Goal: Transaction & Acquisition: Purchase product/service

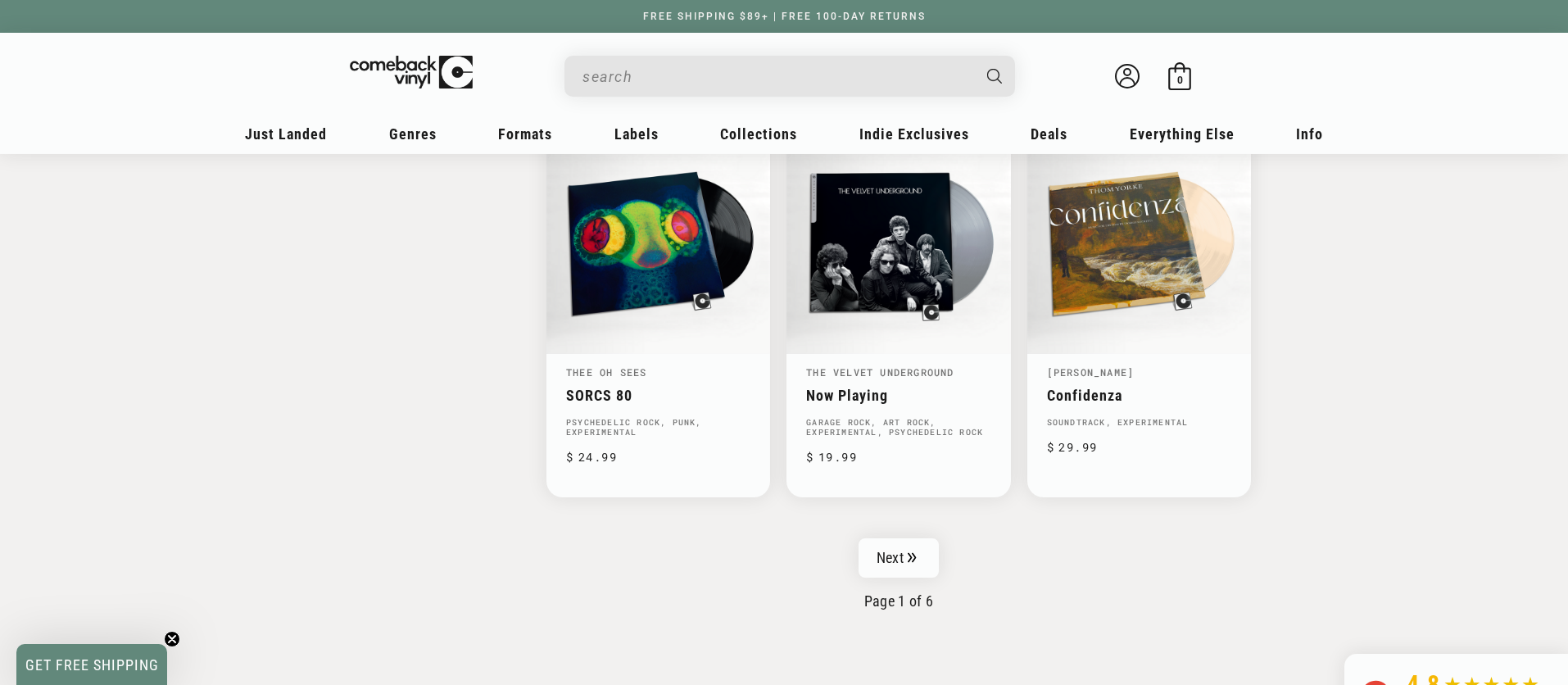
scroll to position [2603, 0]
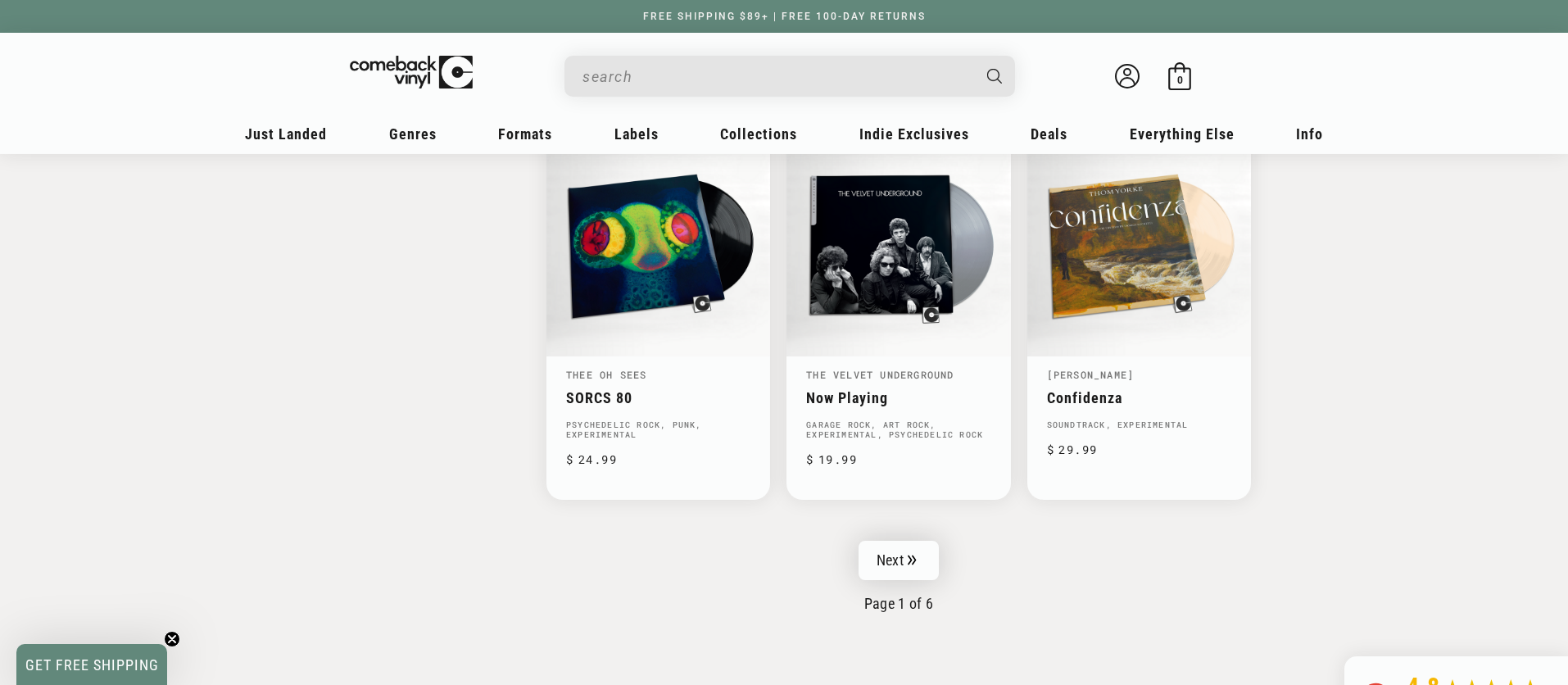
click at [926, 543] on link "Next" at bounding box center [898, 560] width 80 height 40
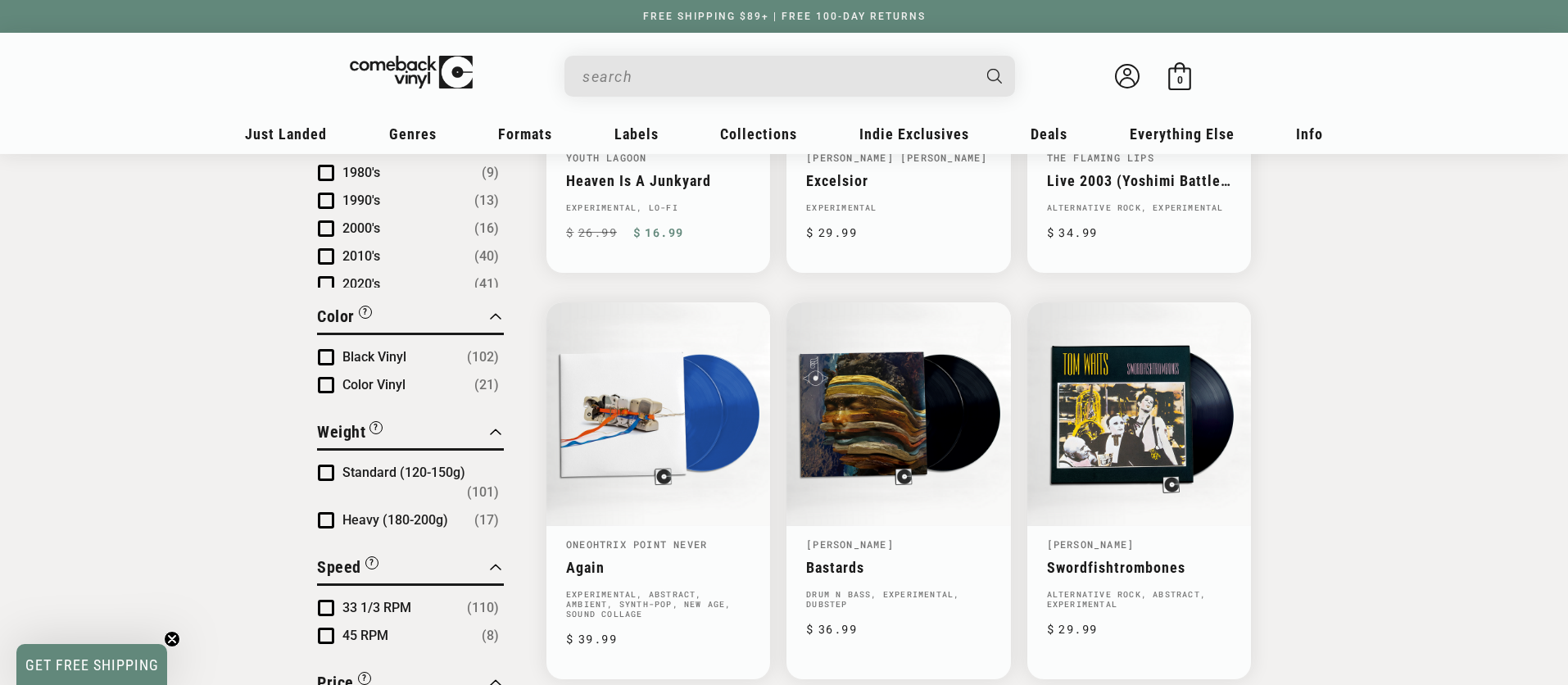
scroll to position [1232, 0]
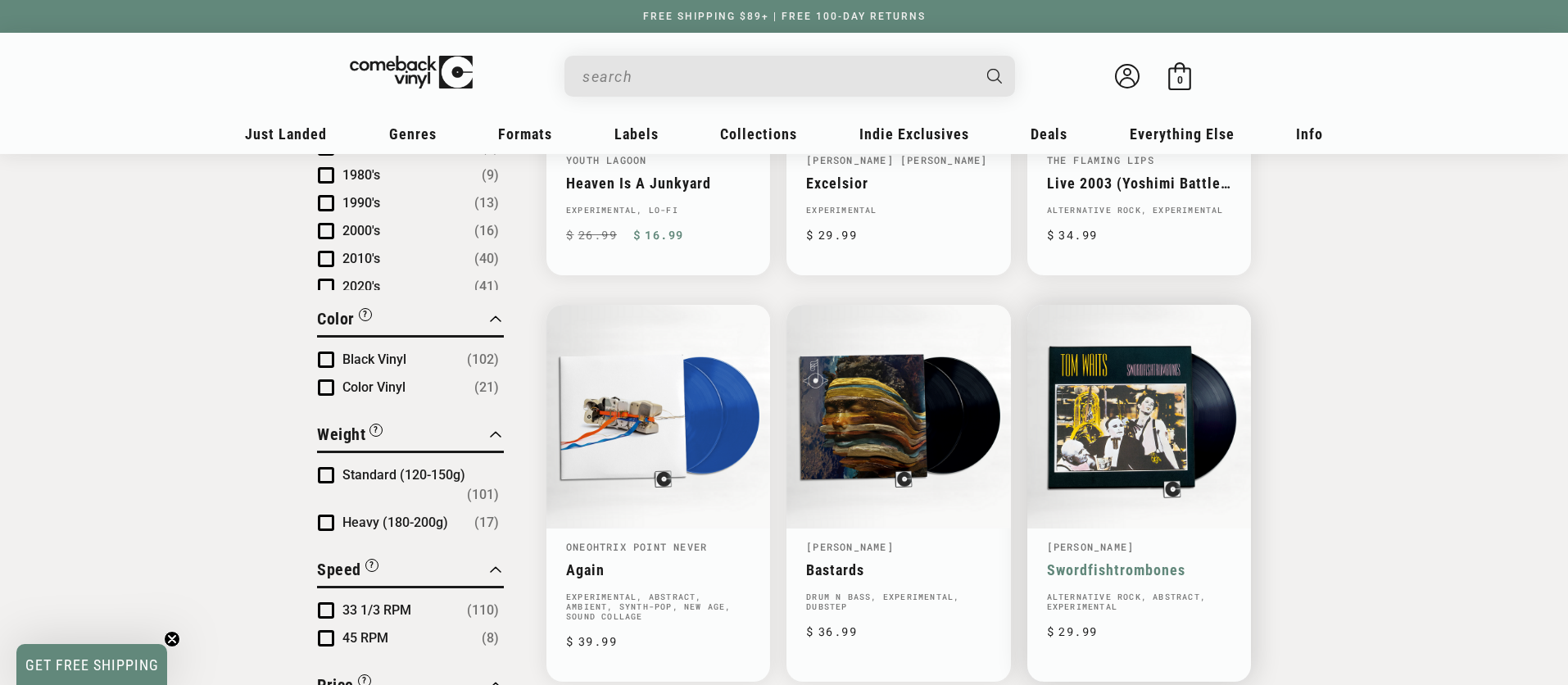
click at [1121, 561] on link "Swordfishtrombones" at bounding box center [1139, 570] width 185 height 18
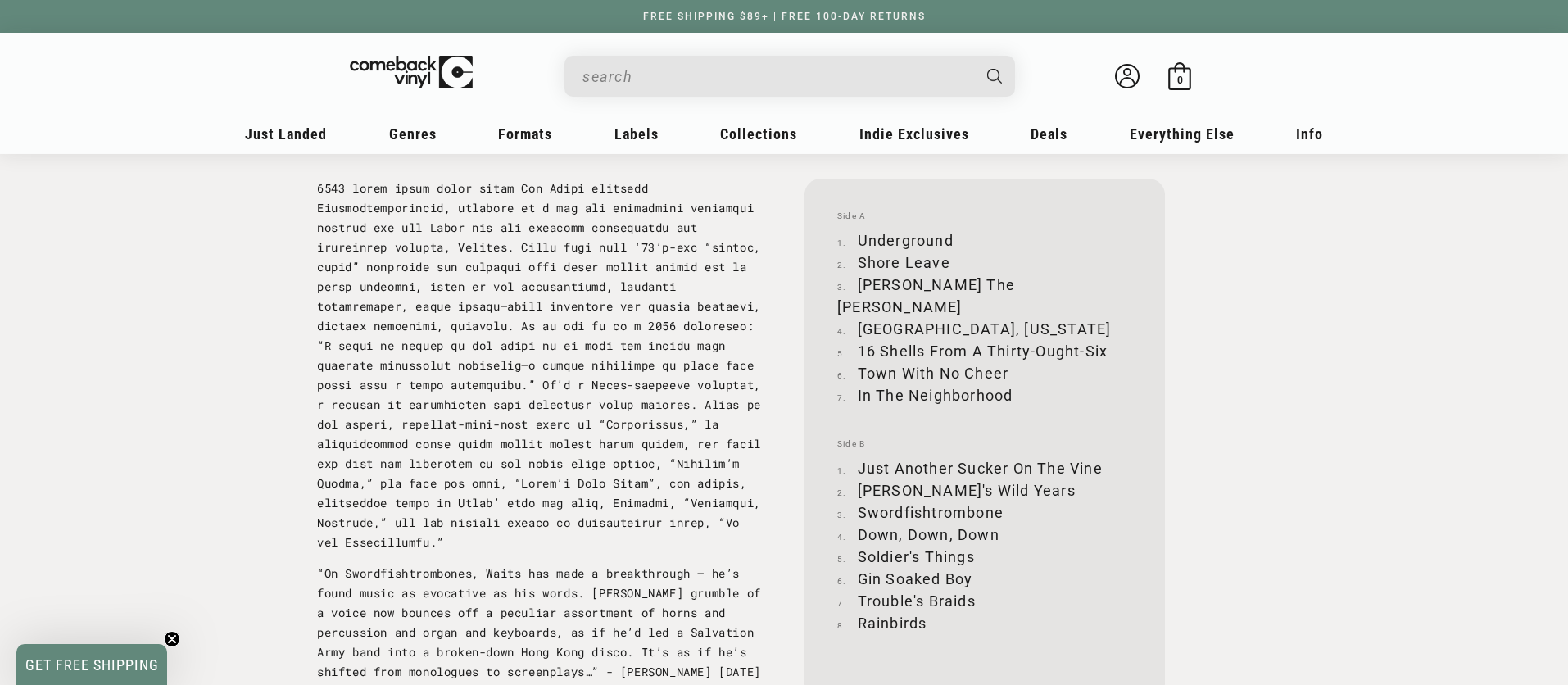
scroll to position [1686, 0]
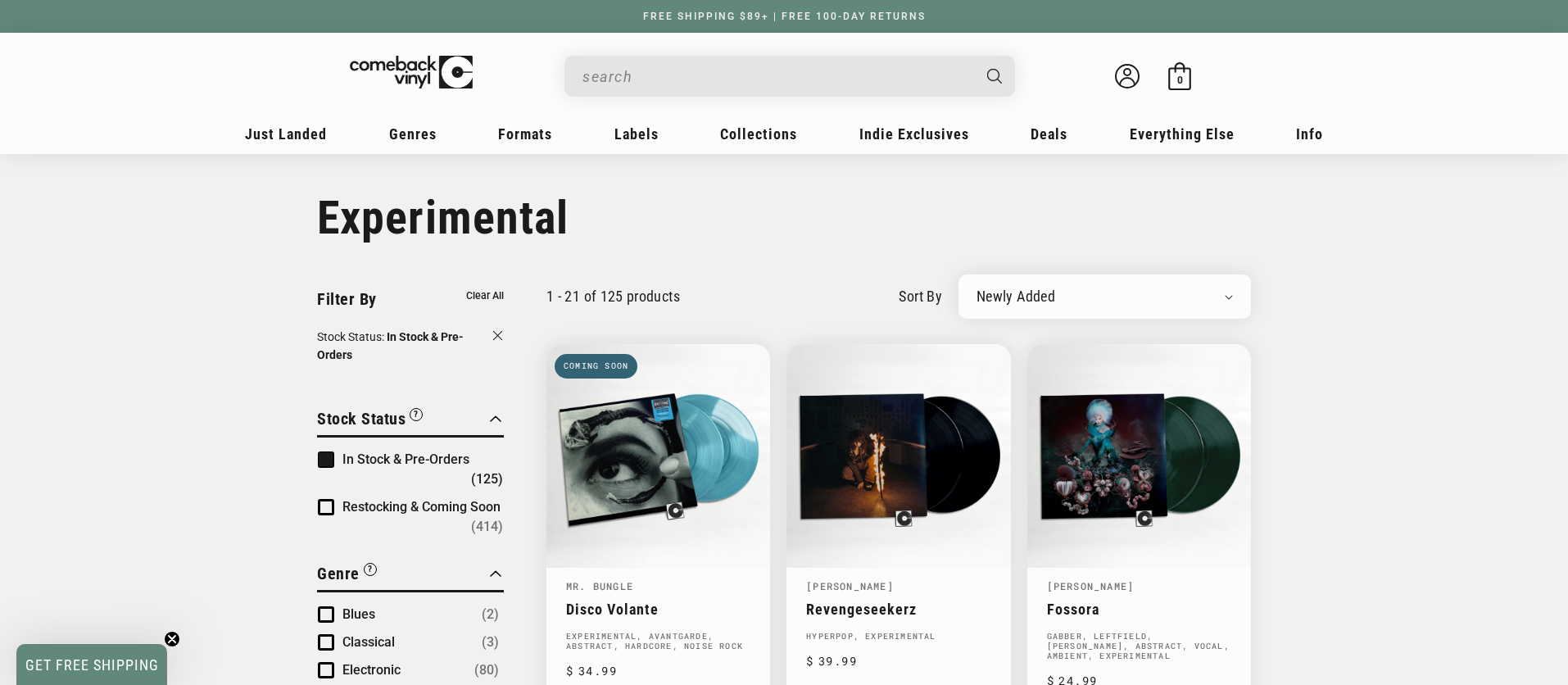
click at [622, 78] on input "When autocomplete results are available use up and down arrows to review and en…" at bounding box center [777, 77] width 388 height 33
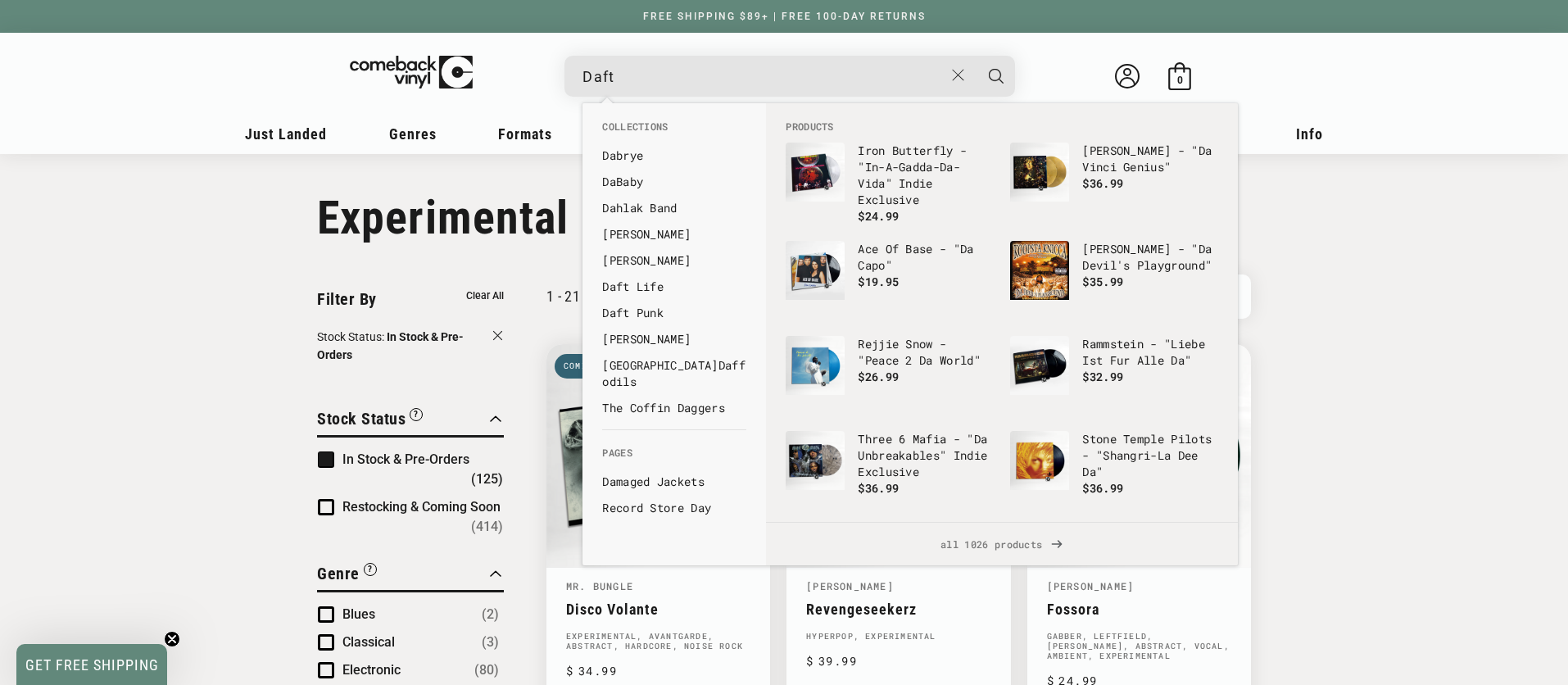
type input "Daft"
click at [976, 55] on button "Search" at bounding box center [996, 76] width 41 height 41
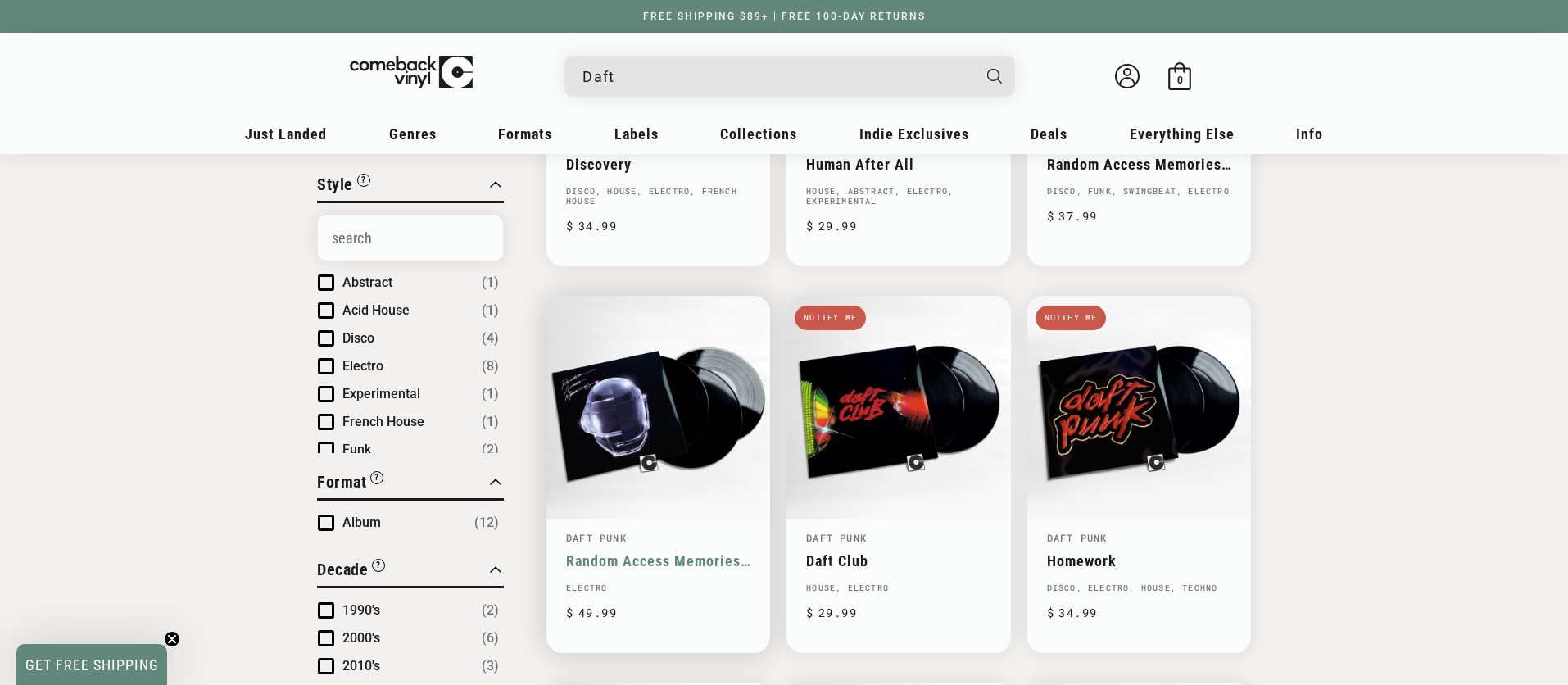
scroll to position [583, 0]
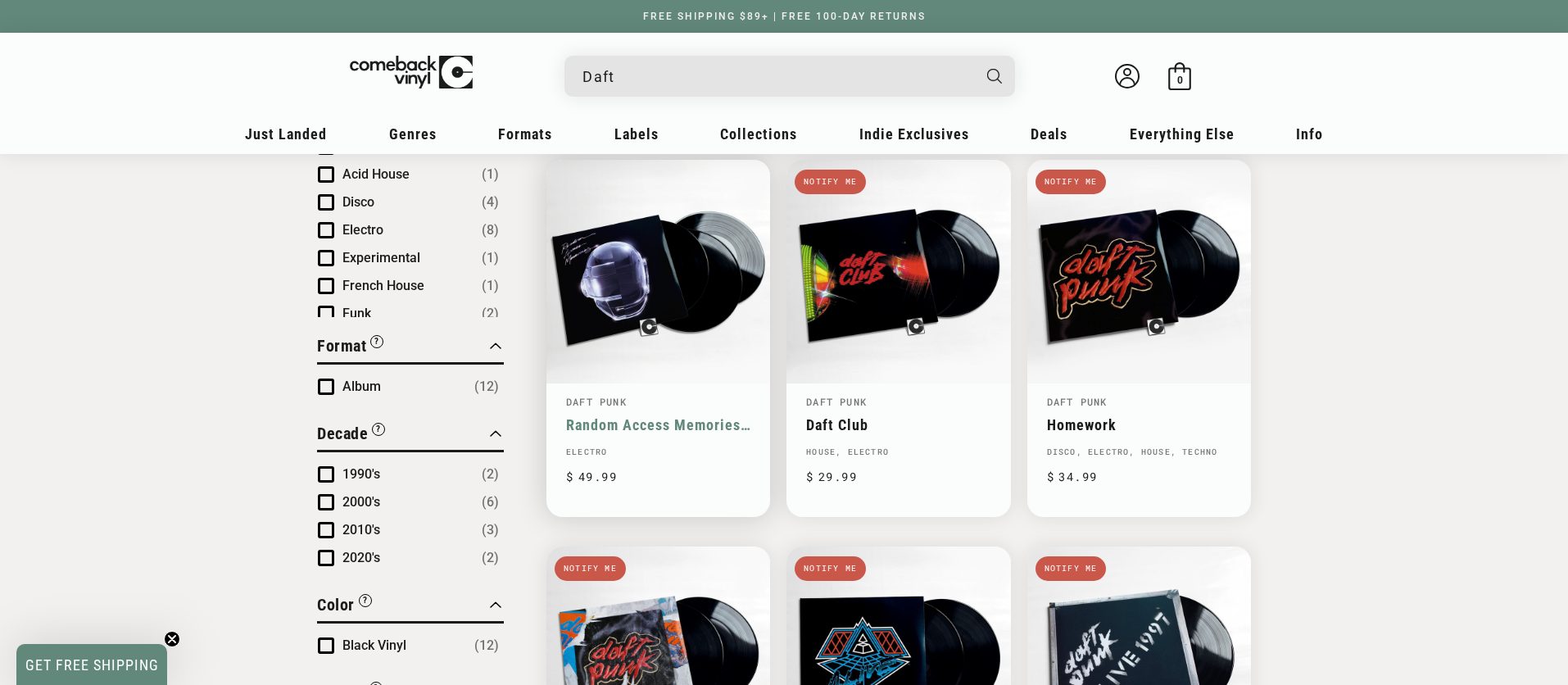
click at [690, 416] on link "Random Access Memories (10th Anniversary Edition)" at bounding box center [658, 425] width 185 height 18
